Goal: Information Seeking & Learning: Learn about a topic

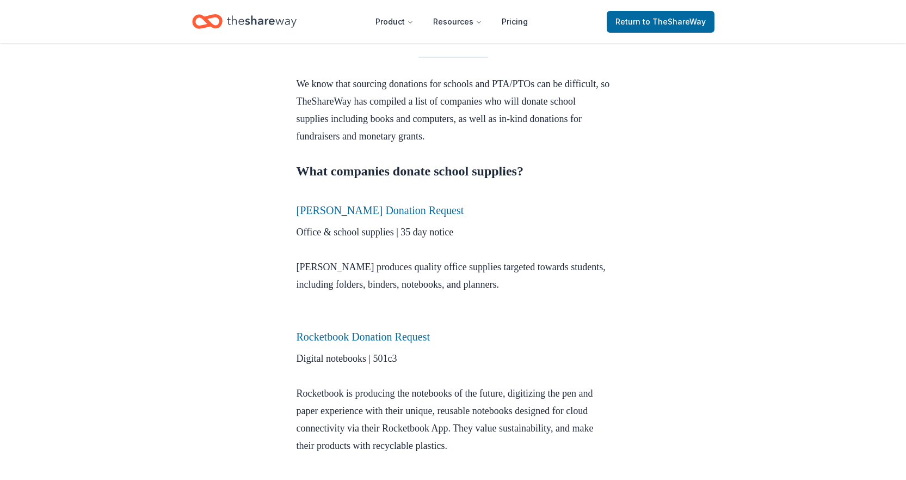
scroll to position [327, 0]
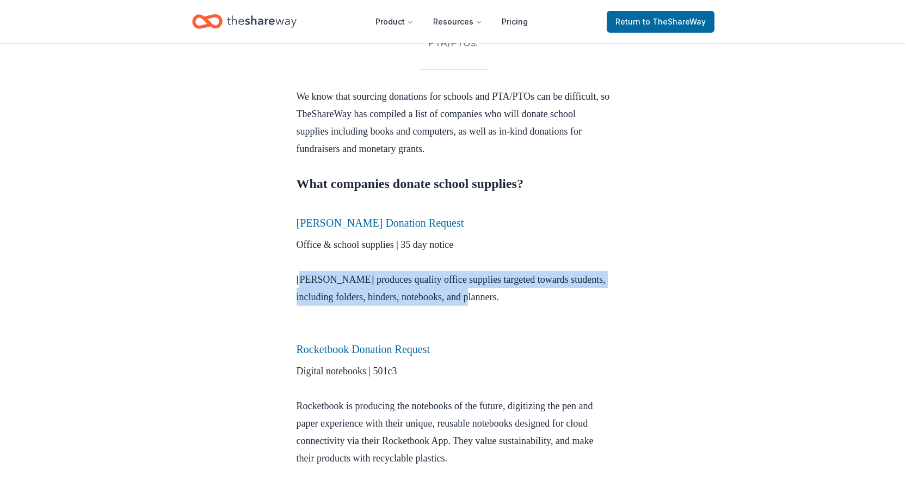
drag, startPoint x: 296, startPoint y: 277, endPoint x: 530, endPoint y: 302, distance: 236.0
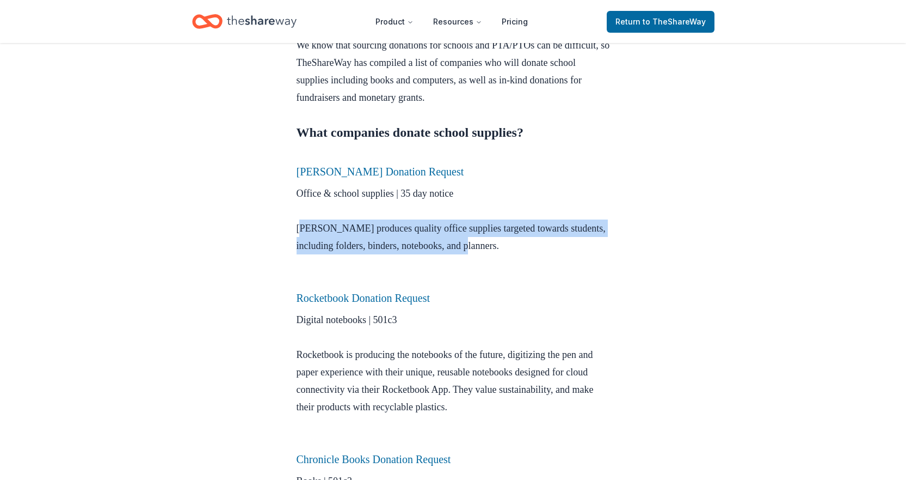
scroll to position [436, 0]
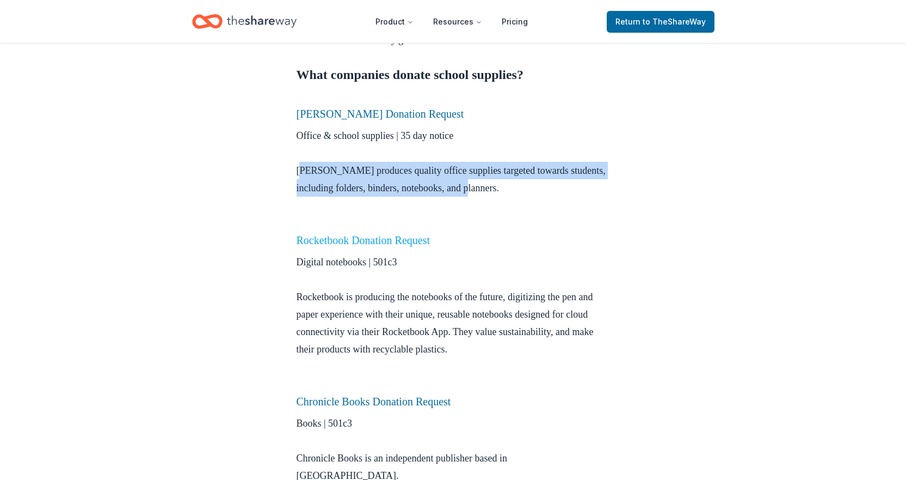
click at [353, 239] on link "Rocketbook Donation Request" at bounding box center [364, 240] width 134 height 12
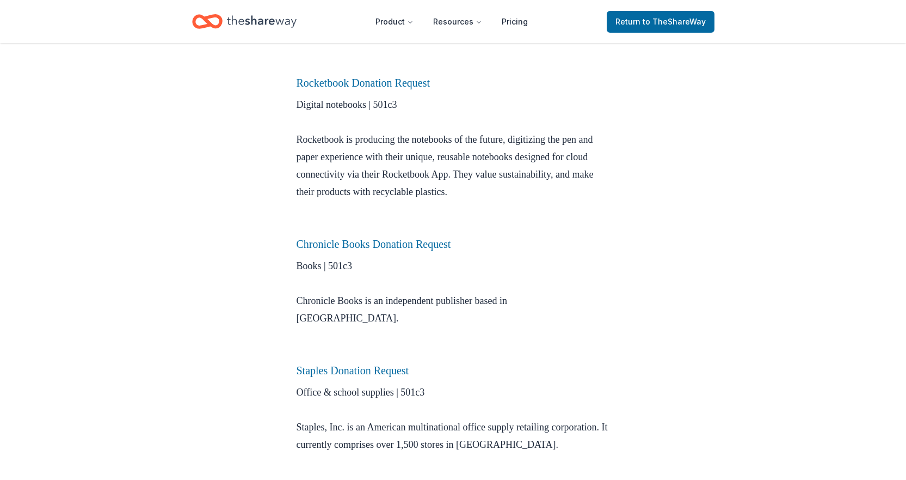
scroll to position [599, 0]
